Goal: Task Accomplishment & Management: Manage account settings

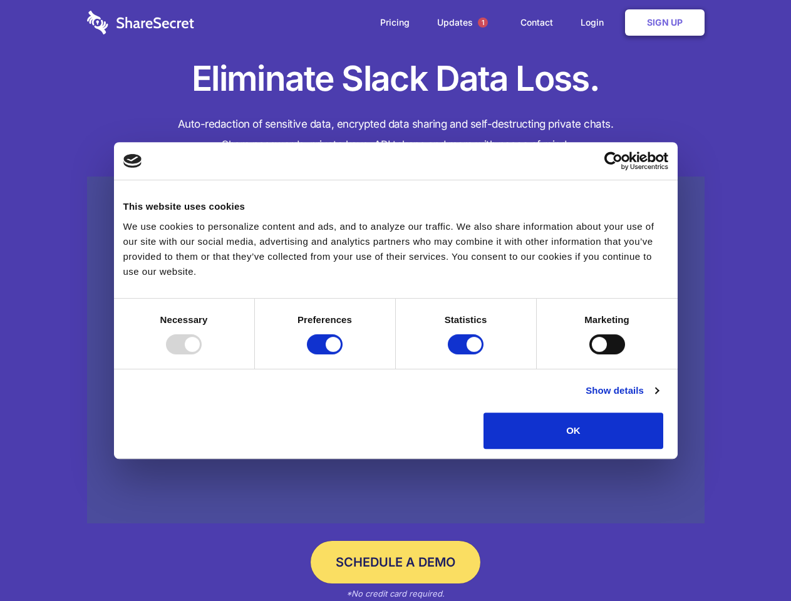
click at [202, 354] on div at bounding box center [184, 344] width 36 height 20
click at [342, 354] on input "Preferences" at bounding box center [325, 344] width 36 height 20
checkbox input "false"
click at [467, 354] on input "Statistics" at bounding box center [466, 344] width 36 height 20
checkbox input "false"
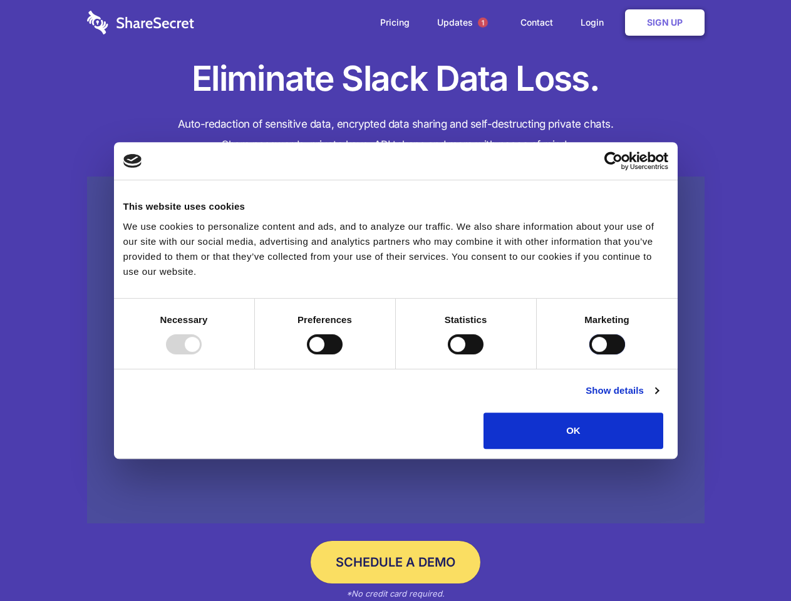
click at [589, 354] on input "Marketing" at bounding box center [607, 344] width 36 height 20
checkbox input "true"
click at [658, 398] on link "Show details" at bounding box center [621, 390] width 73 height 15
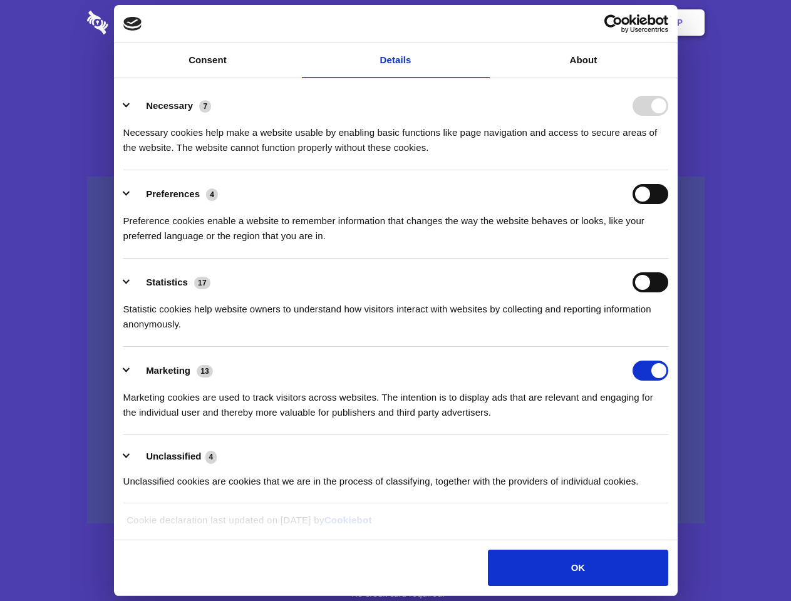
click at [668, 170] on li "Necessary 7 Necessary cookies help make a website usable by enabling basic func…" at bounding box center [395, 126] width 545 height 88
